Goal: Transaction & Acquisition: Purchase product/service

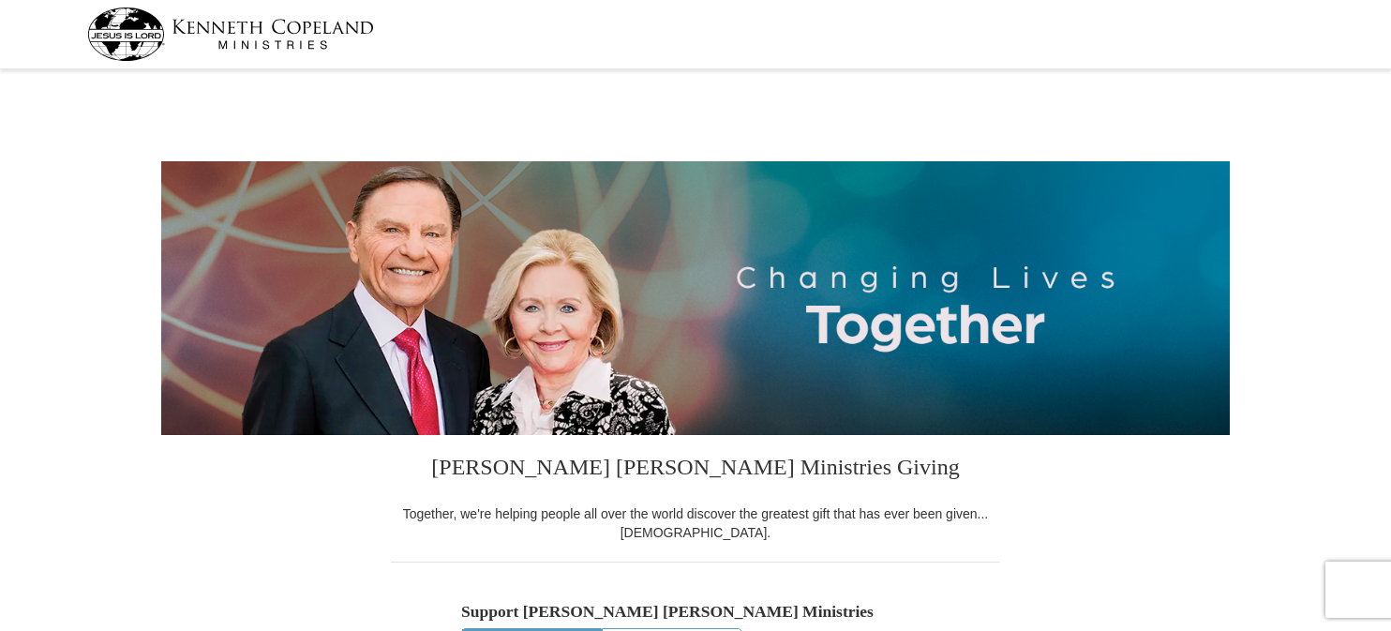
select select "CA"
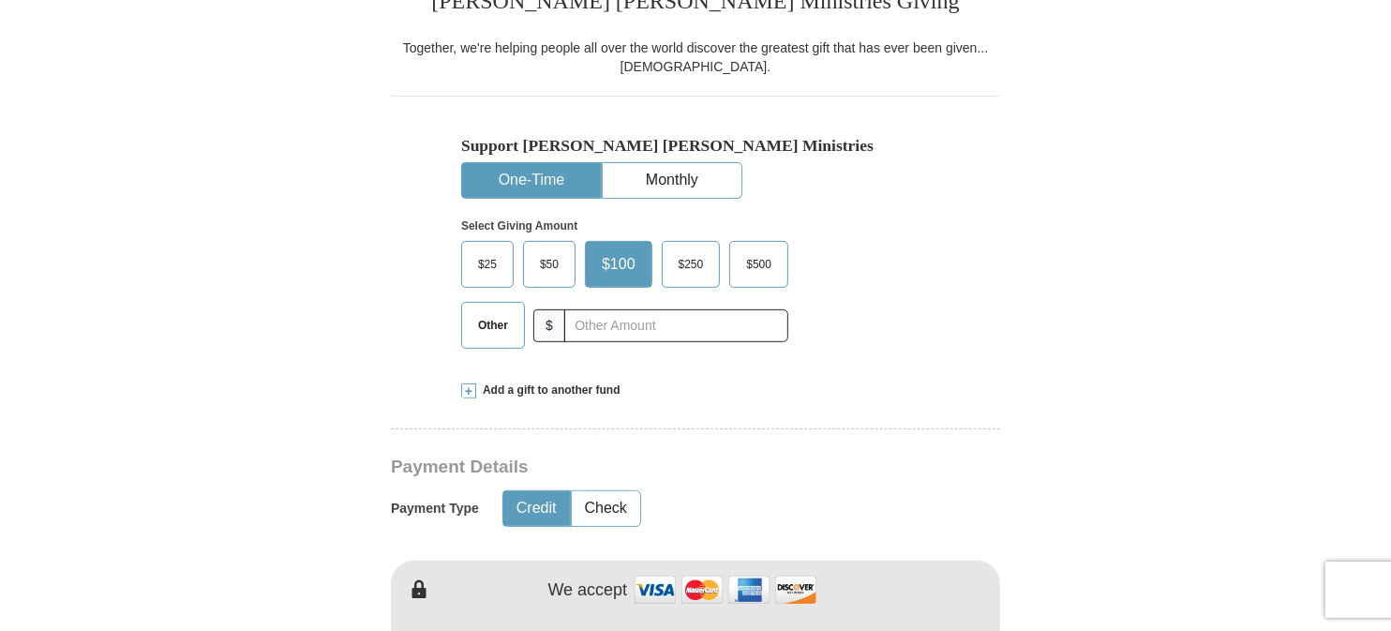
scroll to position [476, 0]
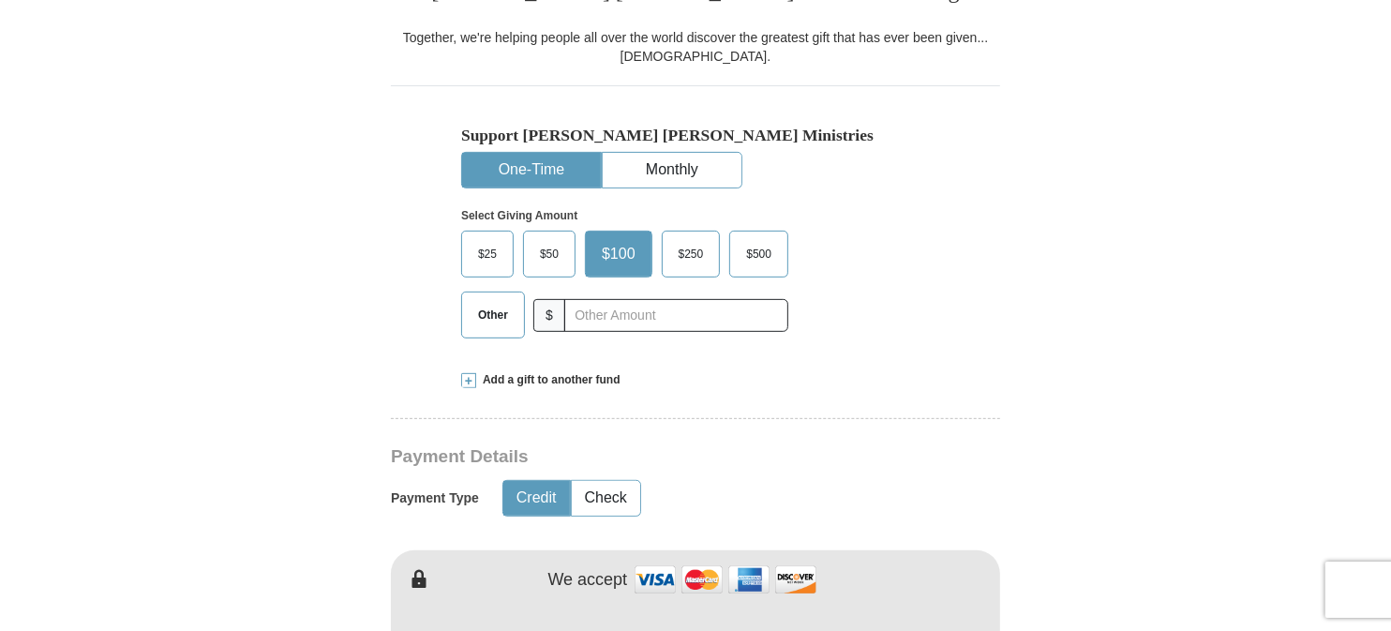
click at [487, 312] on span "Other" at bounding box center [493, 315] width 49 height 28
click at [0, 0] on input "Other" at bounding box center [0, 0] width 0 height 0
click at [557, 259] on span "$50" at bounding box center [550, 254] width 38 height 28
click at [0, 0] on input "$50" at bounding box center [0, 0] width 0 height 0
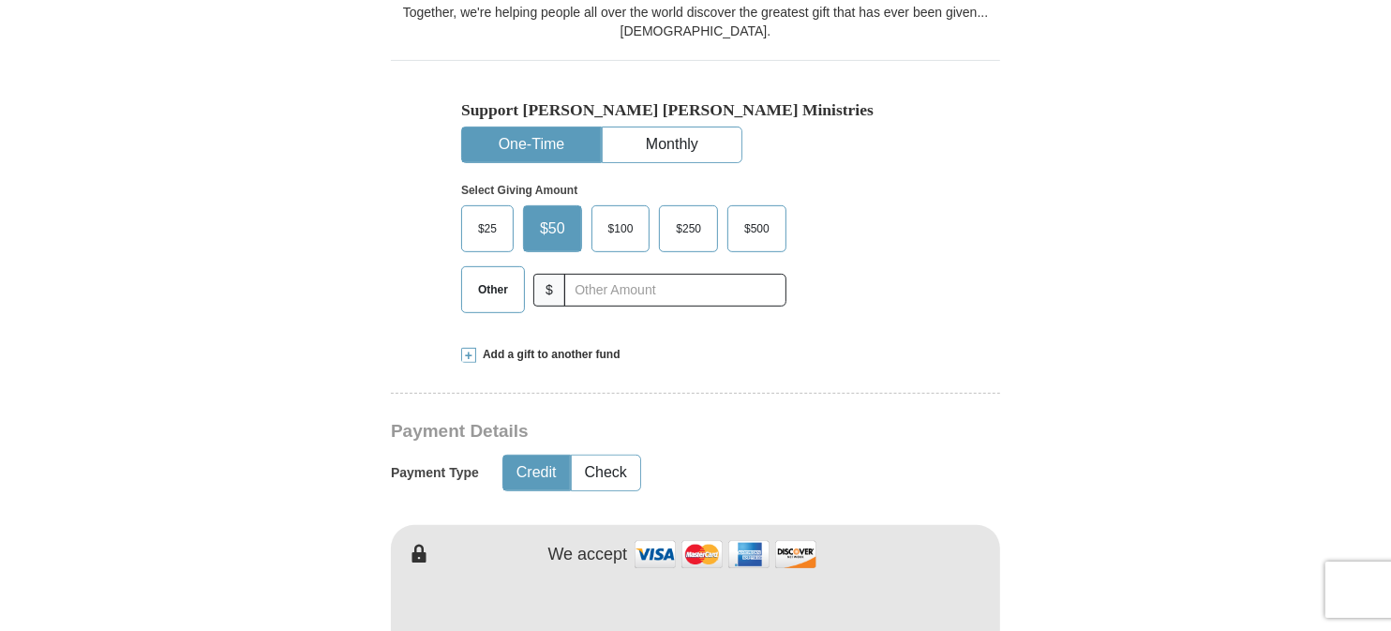
scroll to position [501, 0]
click at [584, 356] on span "Add a gift to another fund" at bounding box center [548, 356] width 144 height 16
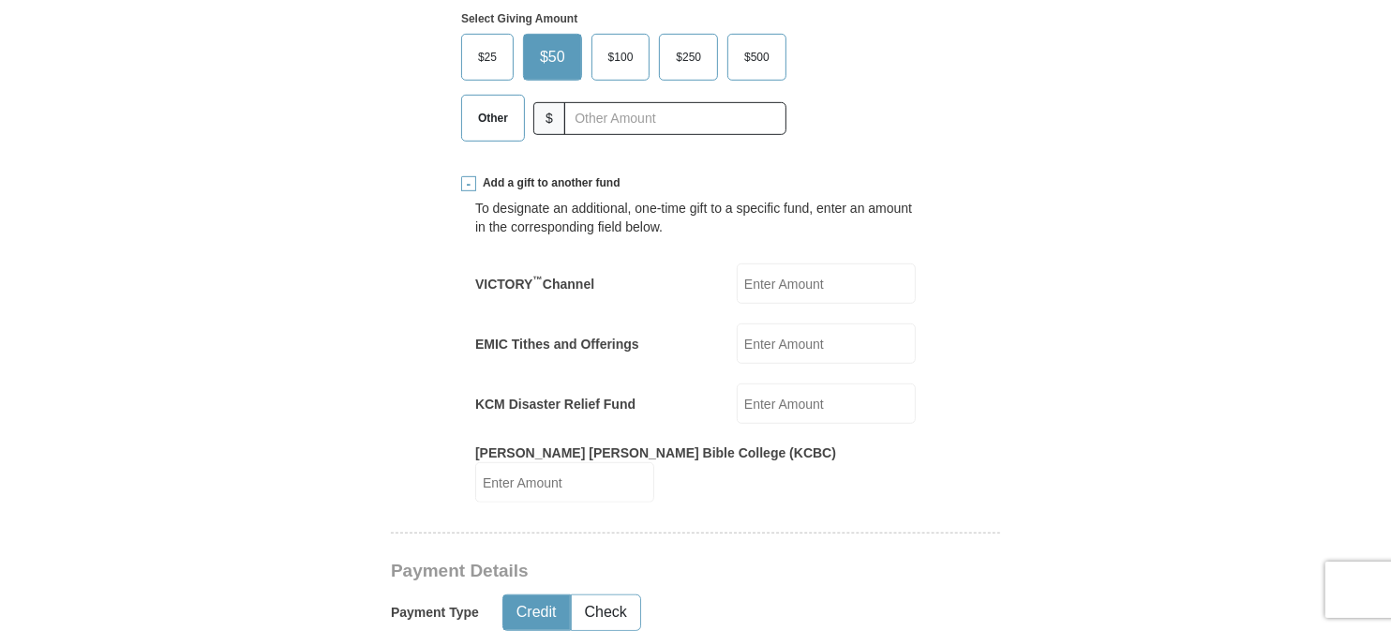
scroll to position [672, 0]
click at [799, 336] on input "EMIC Tithes and Offerings" at bounding box center [826, 344] width 179 height 40
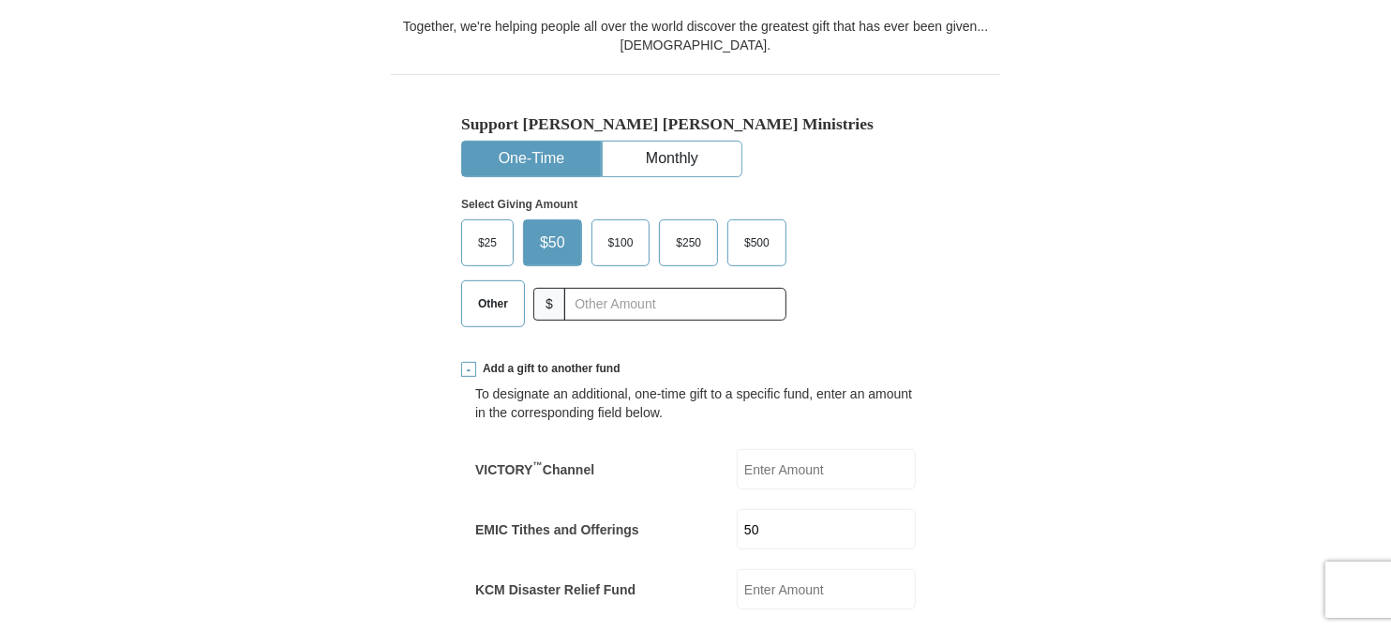
scroll to position [474, 0]
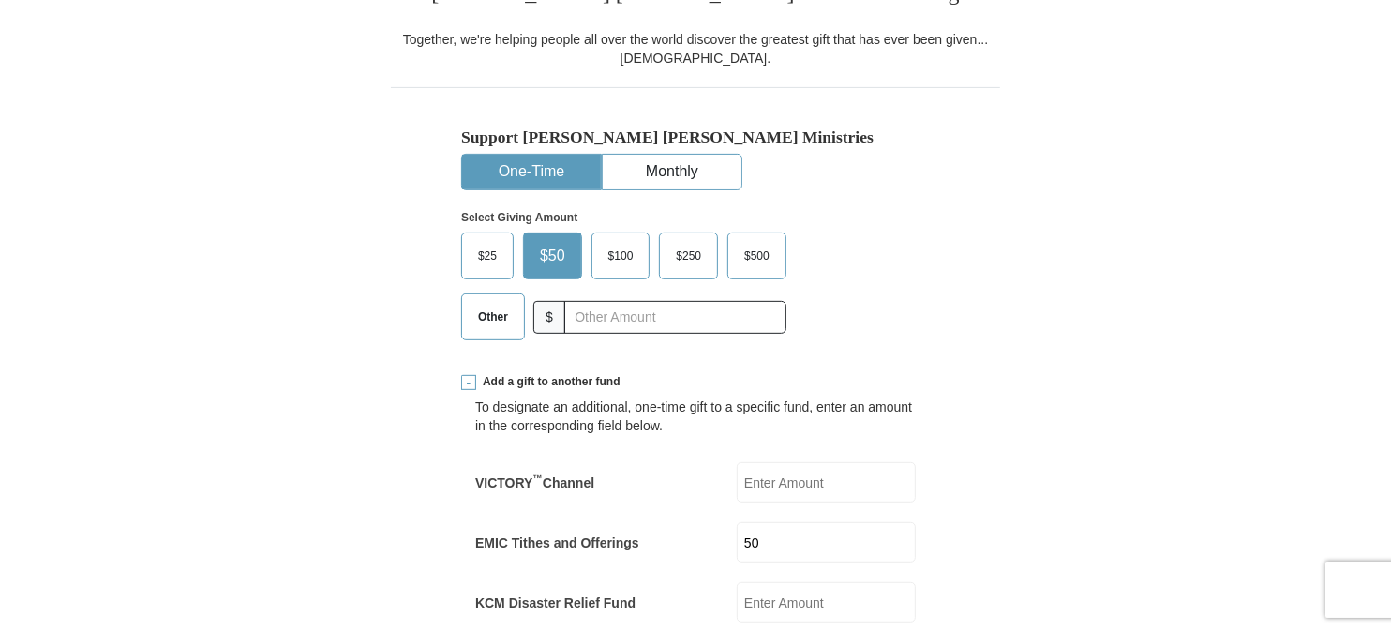
click at [848, 541] on input "50" at bounding box center [826, 542] width 179 height 40
type input "5"
click at [473, 385] on span at bounding box center [468, 382] width 15 height 15
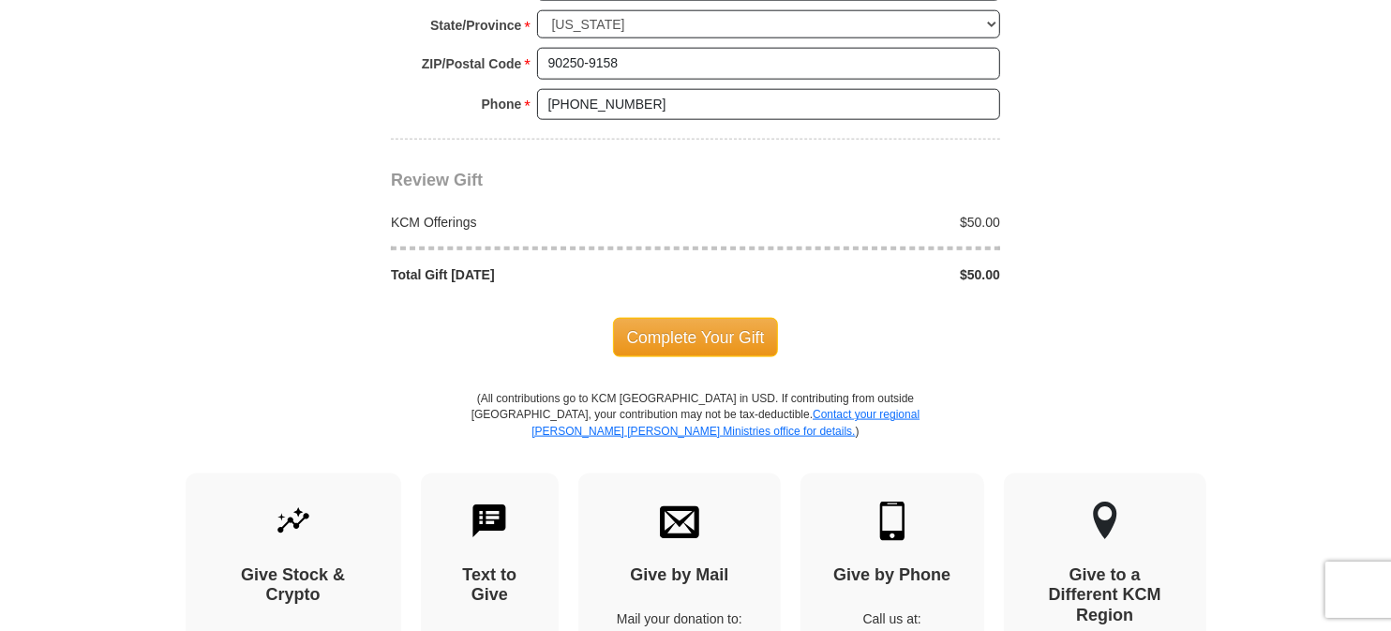
scroll to position [1638, 0]
click at [726, 330] on span "Complete Your Gift" at bounding box center [696, 336] width 166 height 39
